Goal: Find specific page/section: Find specific page/section

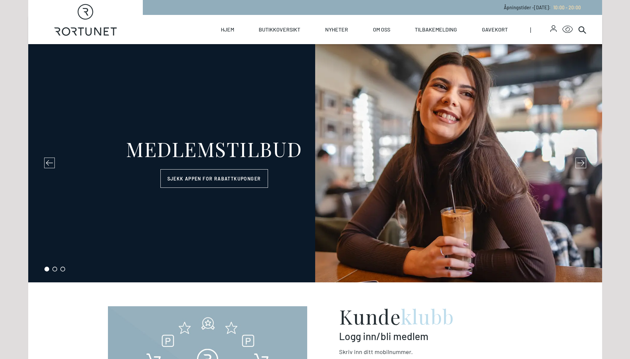
select select "NO"
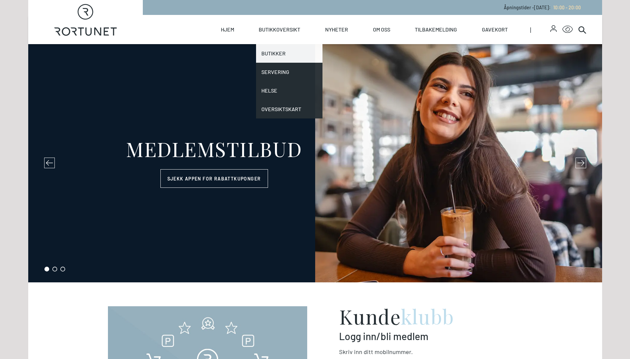
click at [268, 53] on link "Butikker" at bounding box center [289, 53] width 66 height 19
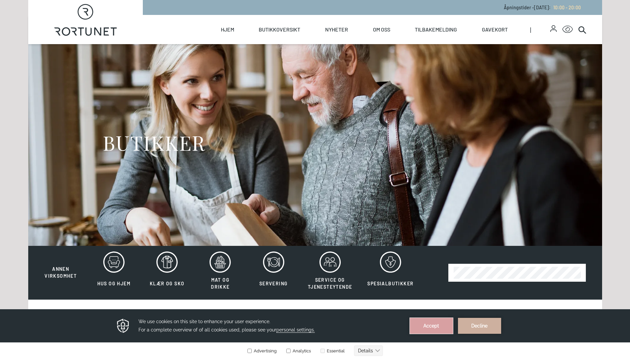
click at [427, 325] on button "Accept" at bounding box center [431, 326] width 43 height 16
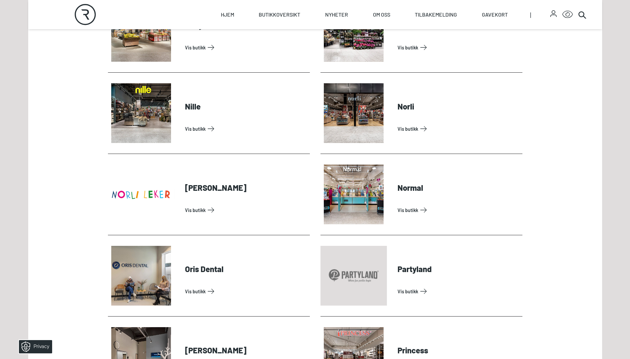
scroll to position [1244, 0]
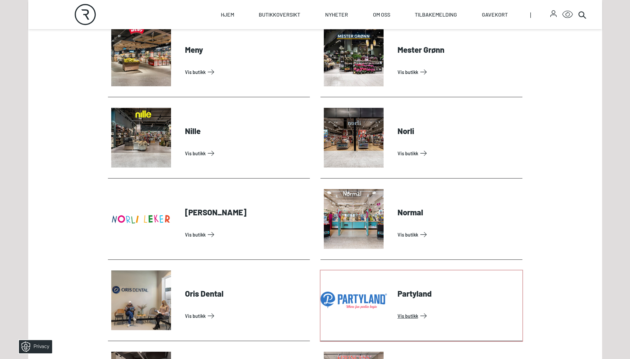
click at [406, 318] on link "Vis butikk" at bounding box center [458, 316] width 122 height 11
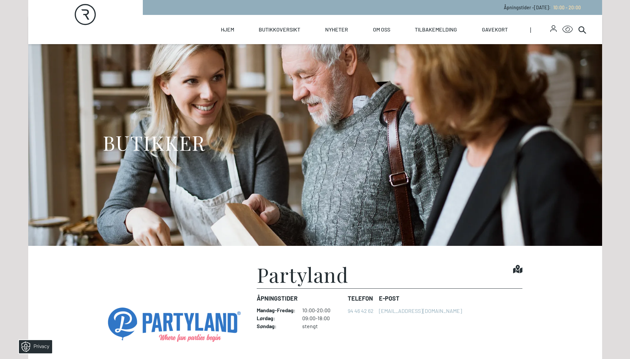
scroll to position [189, 0]
